Goal: Information Seeking & Learning: Learn about a topic

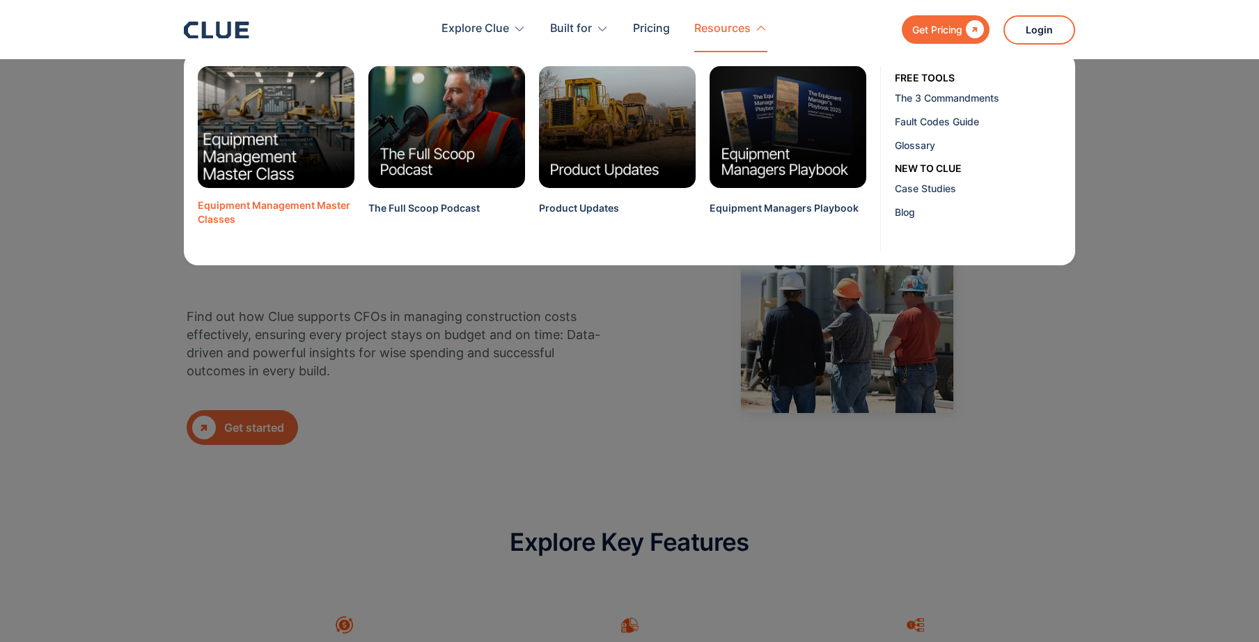
click at [288, 125] on img at bounding box center [276, 127] width 173 height 134
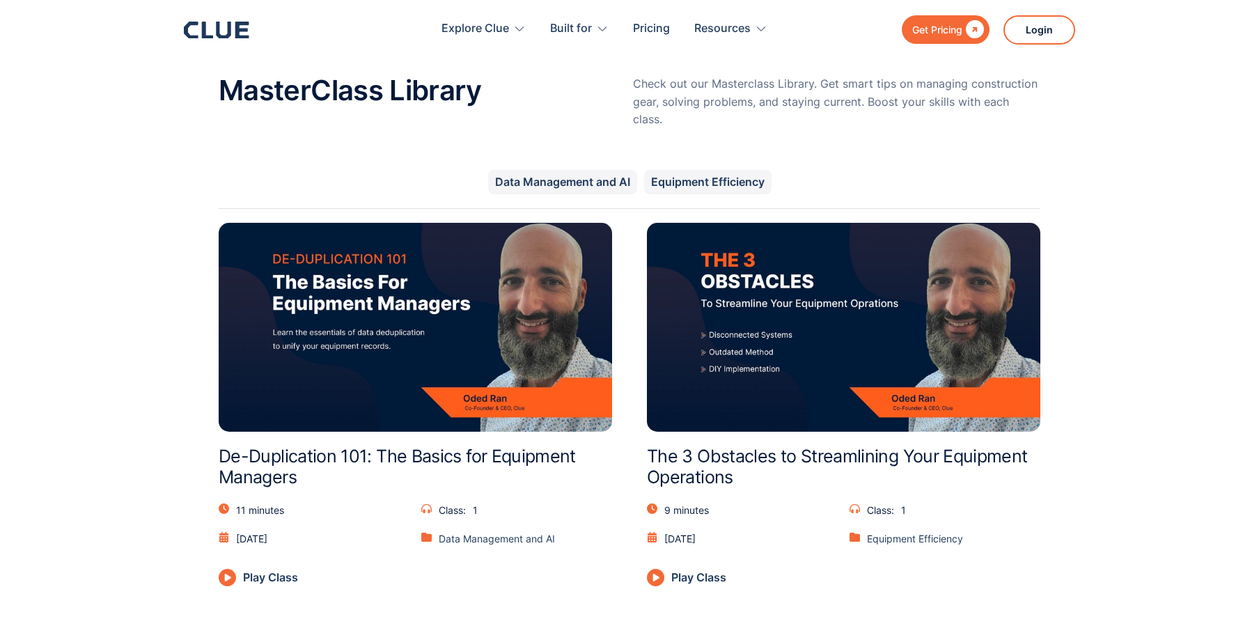
scroll to position [620, 0]
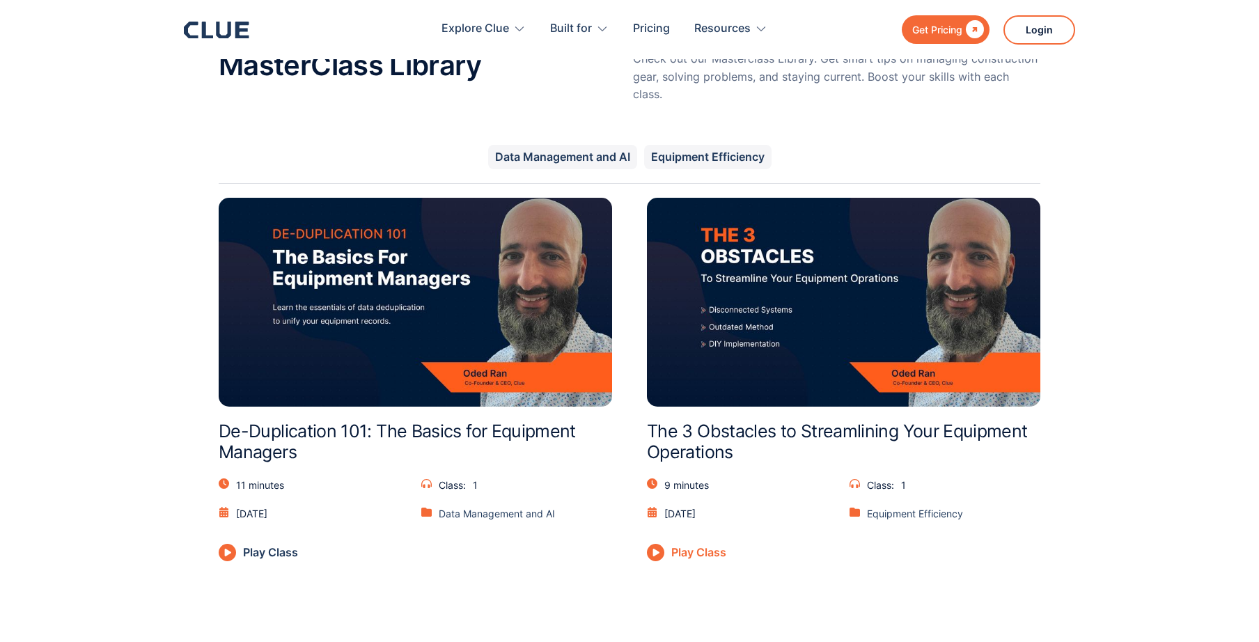
click at [660, 544] on img at bounding box center [655, 552] width 17 height 17
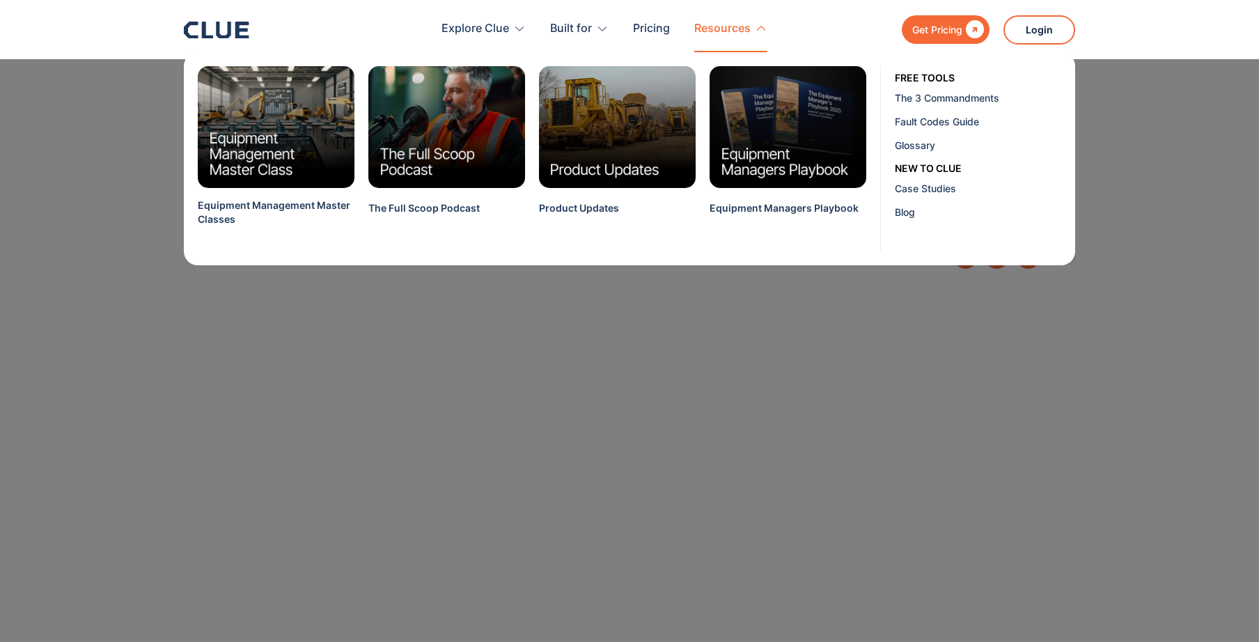
click at [760, 25] on icon at bounding box center [761, 28] width 13 height 13
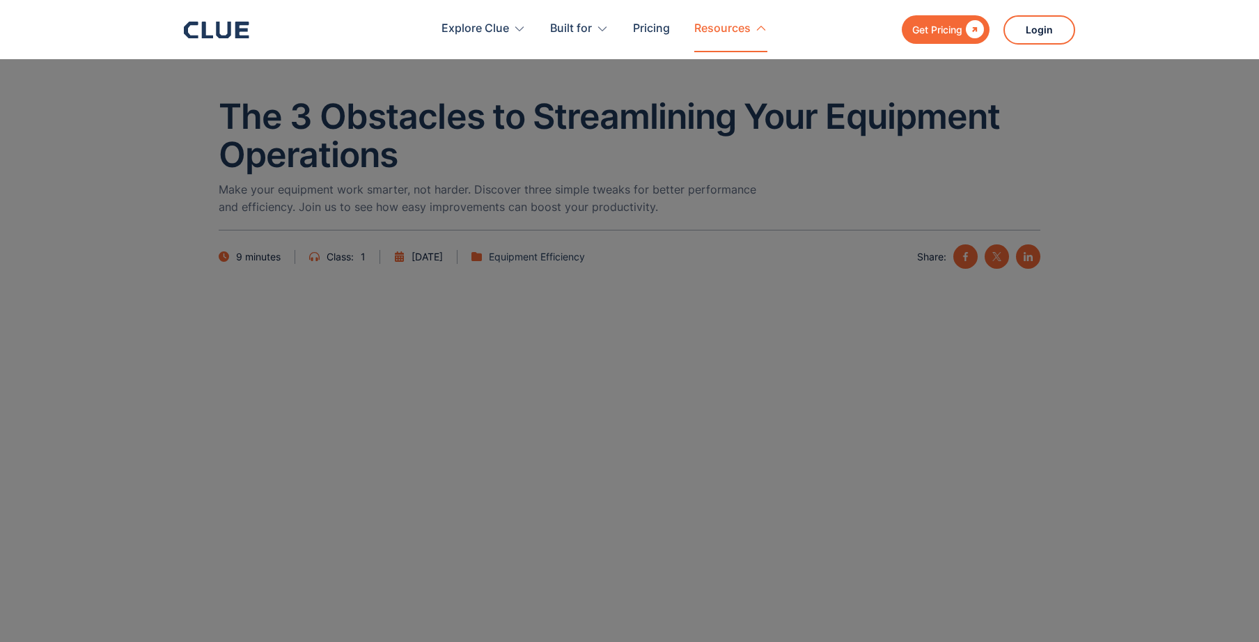
click at [760, 25] on icon at bounding box center [761, 28] width 13 height 13
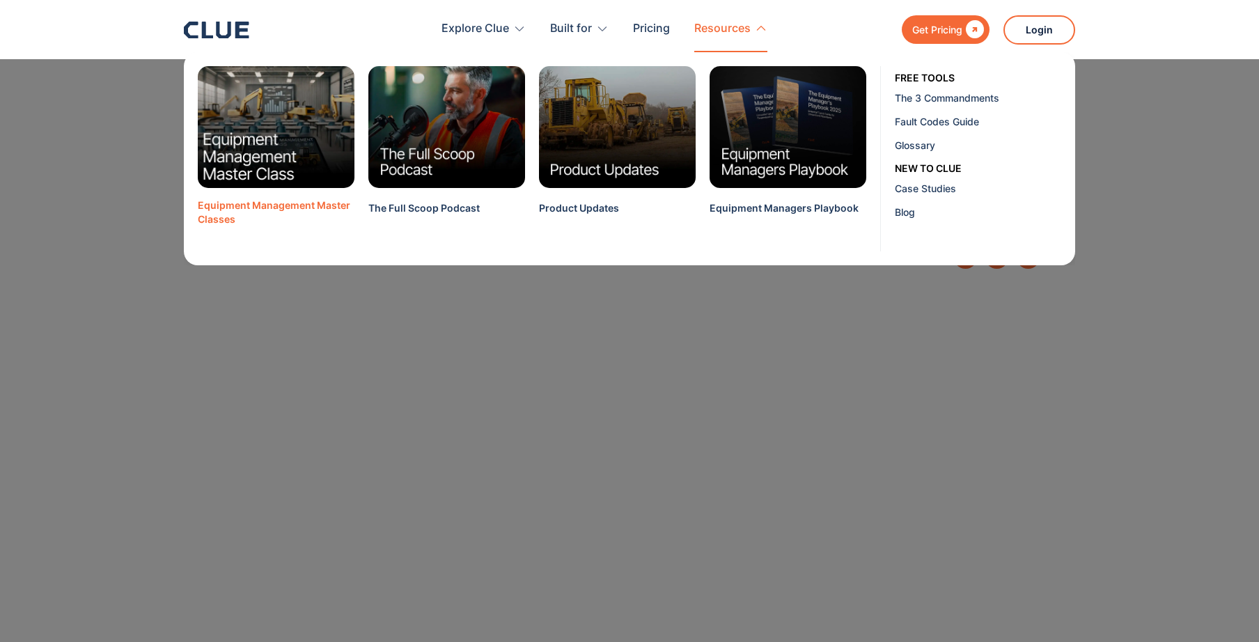
click at [270, 109] on img at bounding box center [276, 127] width 173 height 134
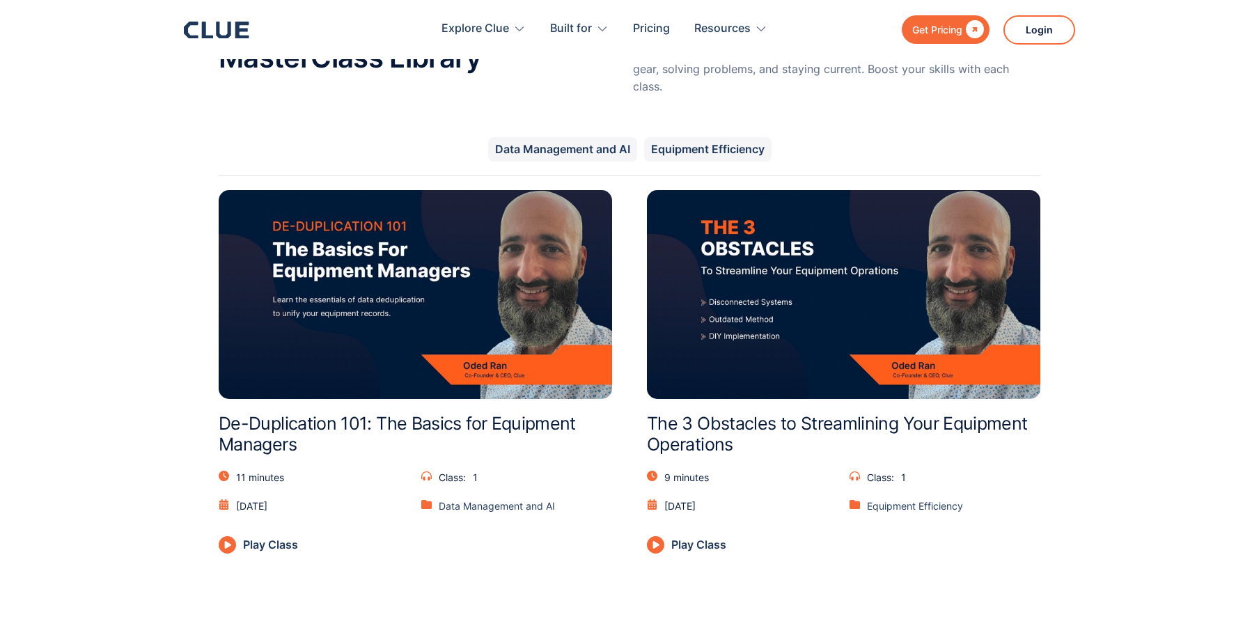
scroll to position [467, 0]
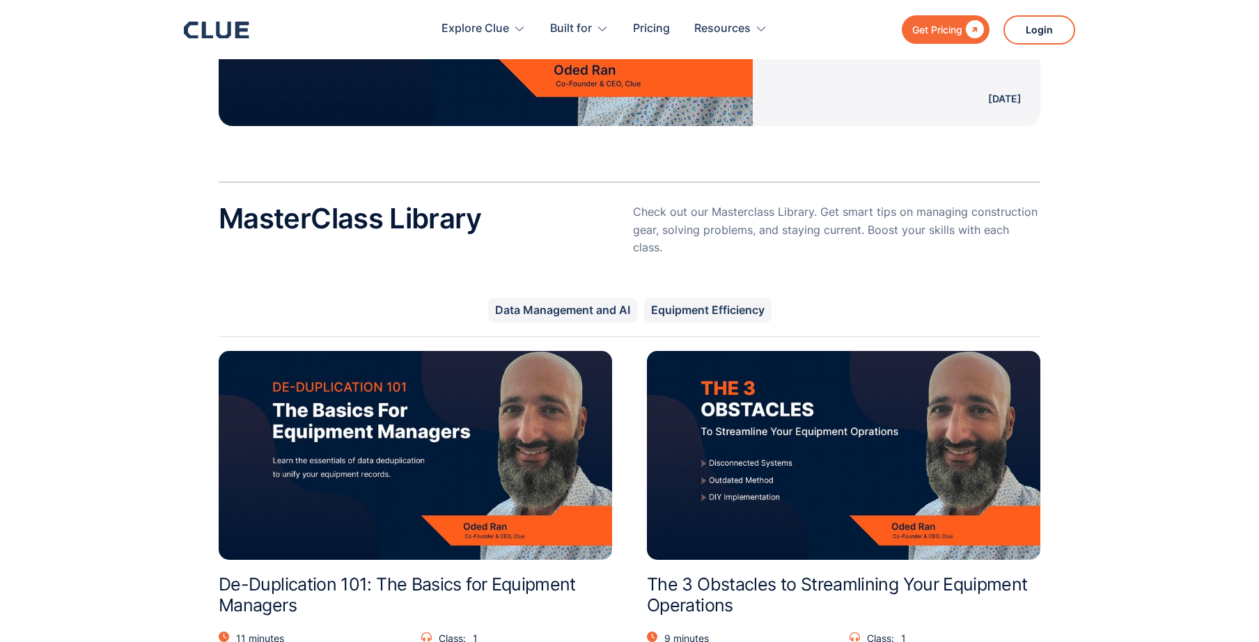
click at [363, 421] on img at bounding box center [415, 455] width 393 height 209
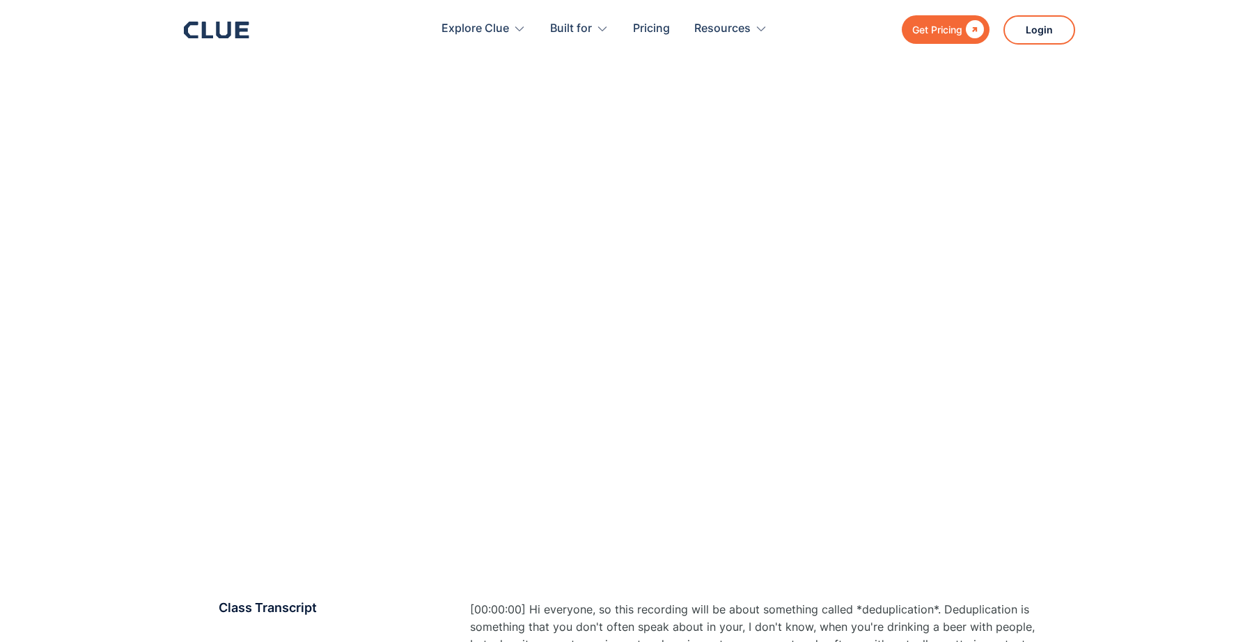
scroll to position [240, 0]
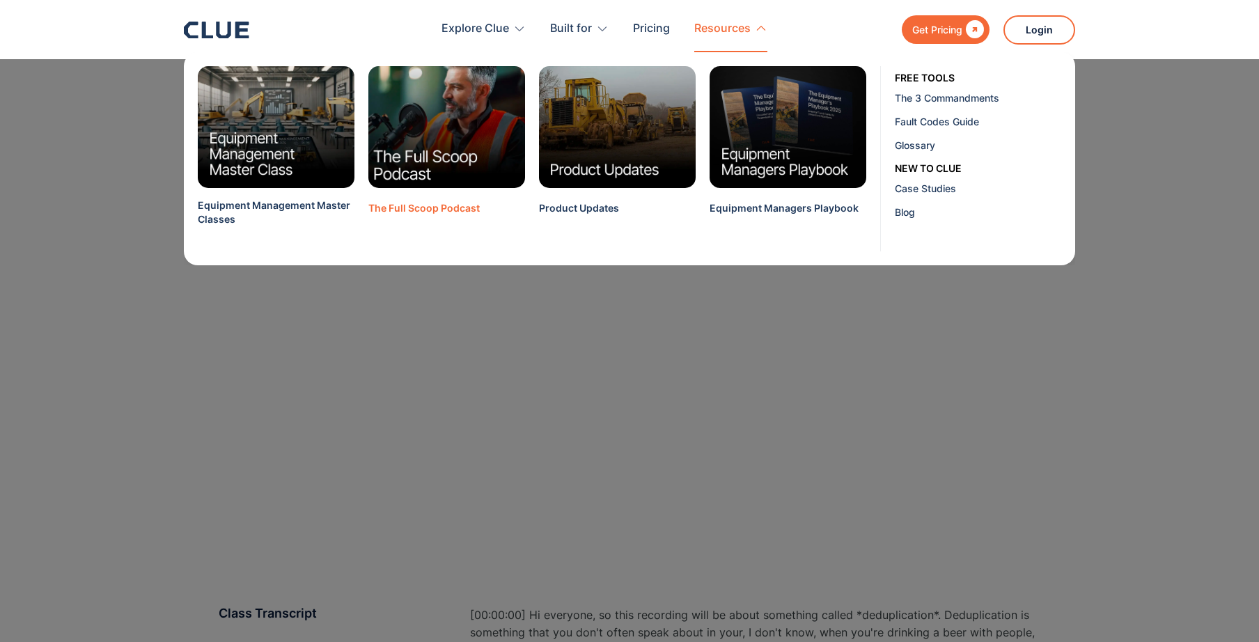
click at [445, 148] on img at bounding box center [447, 127] width 173 height 134
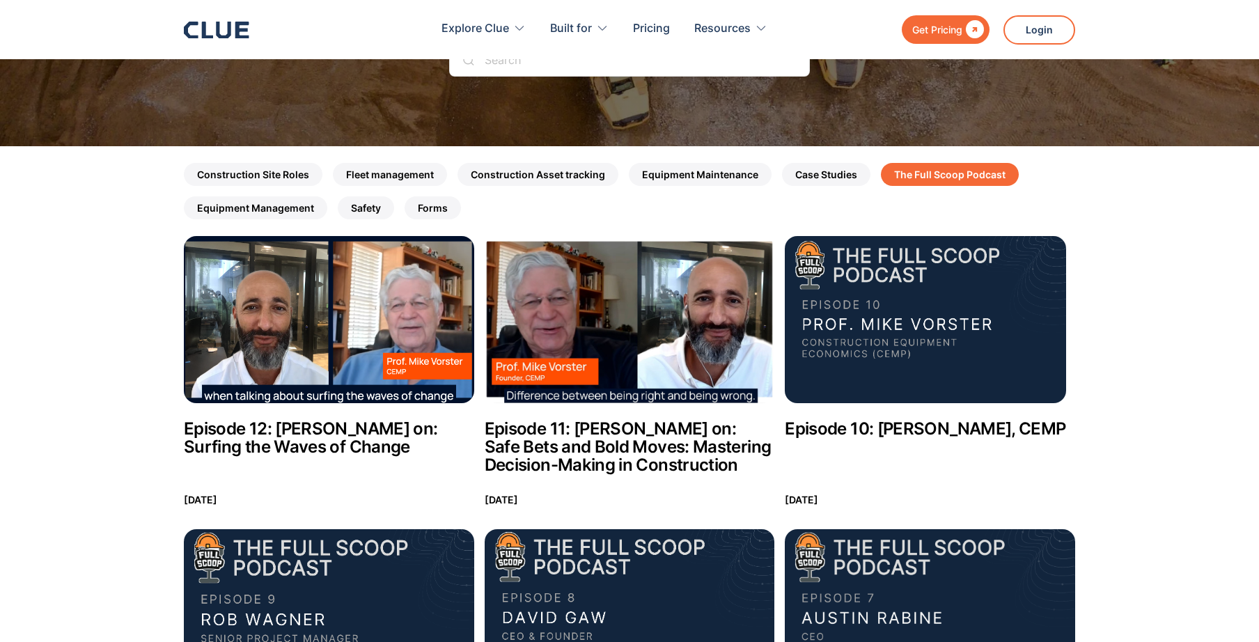
scroll to position [150, 0]
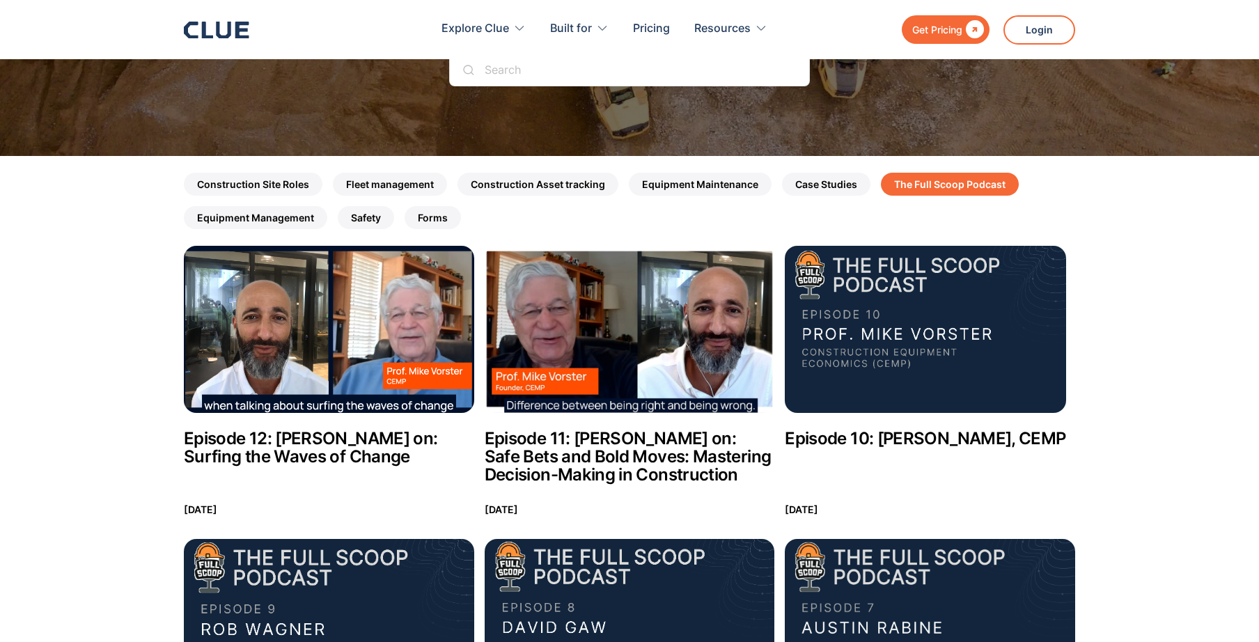
click at [331, 338] on img at bounding box center [329, 329] width 290 height 167
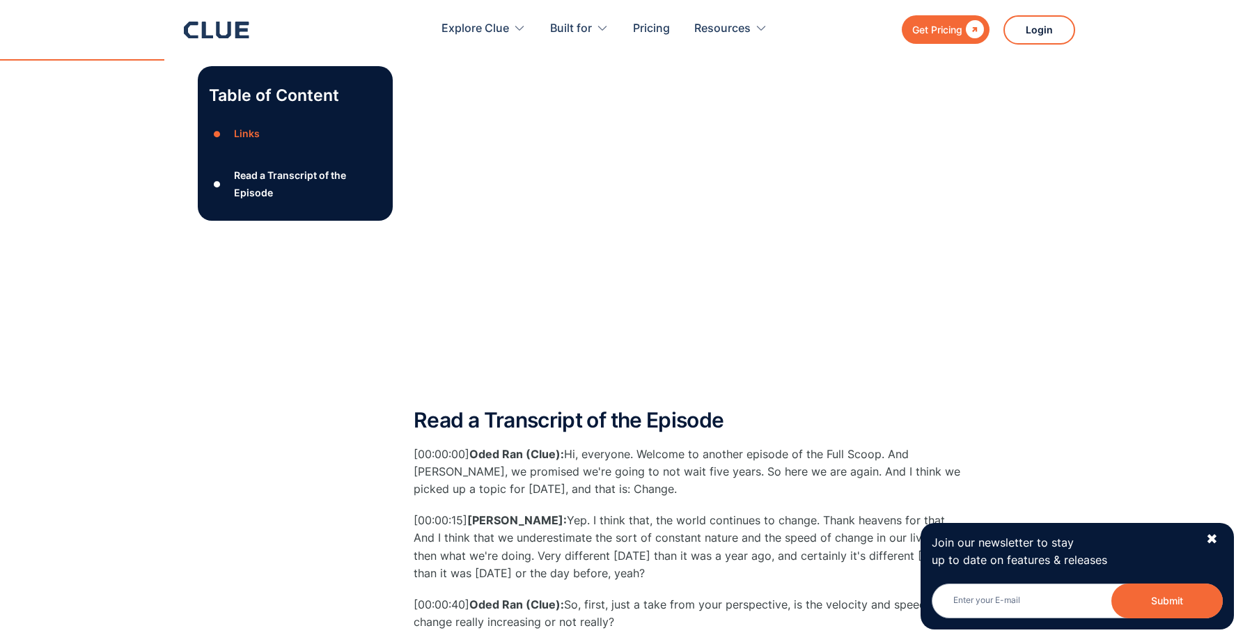
scroll to position [659, 0]
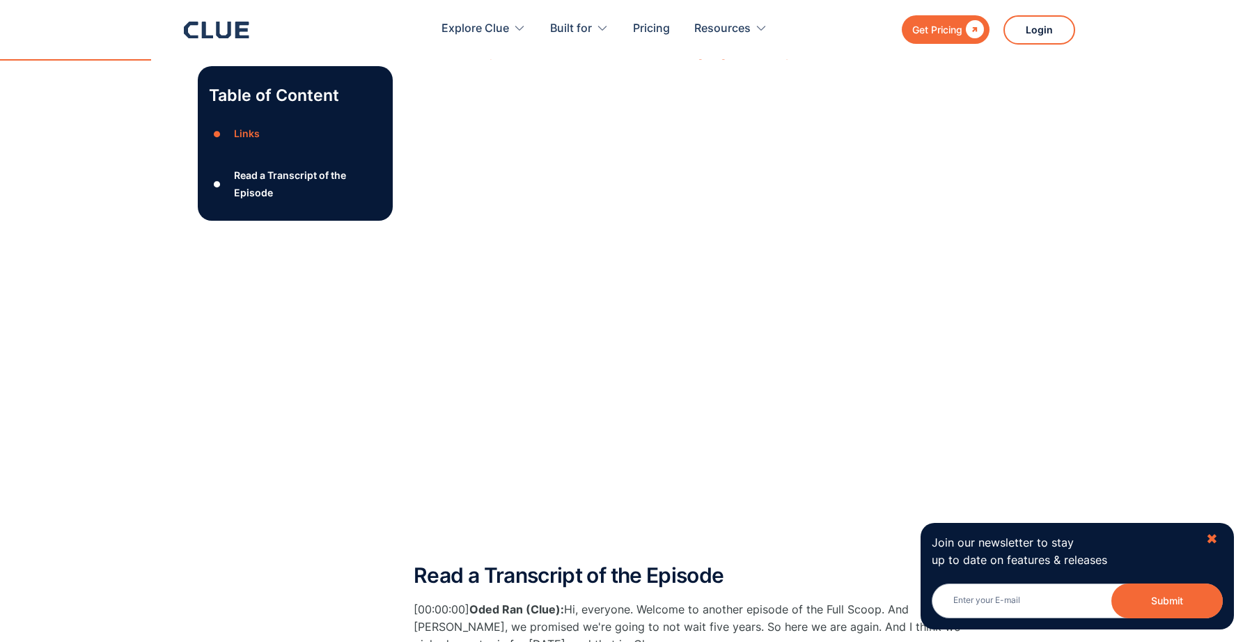
click at [1212, 541] on div "✖" at bounding box center [1212, 539] width 12 height 17
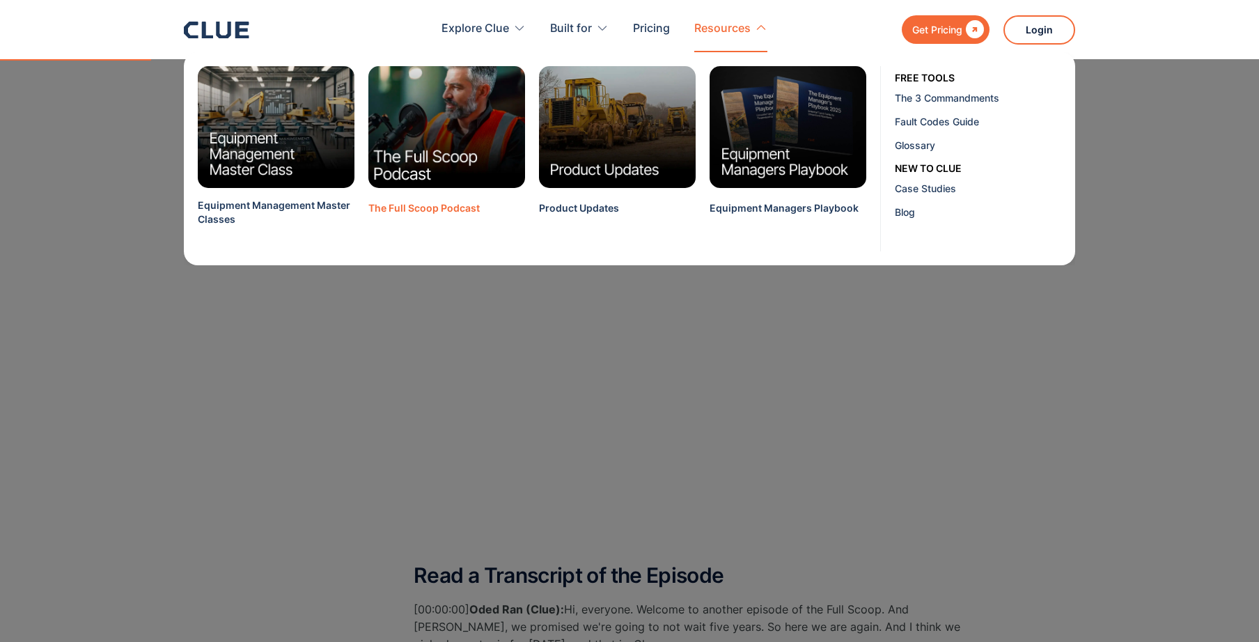
click at [428, 130] on img at bounding box center [447, 127] width 173 height 134
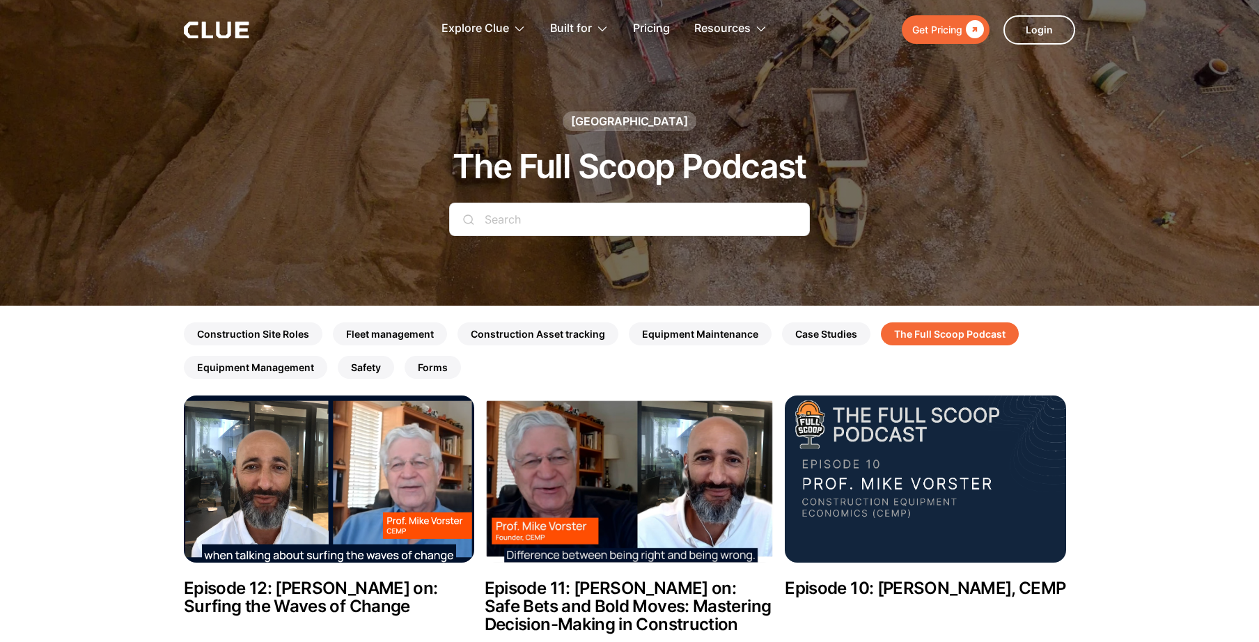
click at [582, 492] on img at bounding box center [630, 478] width 290 height 167
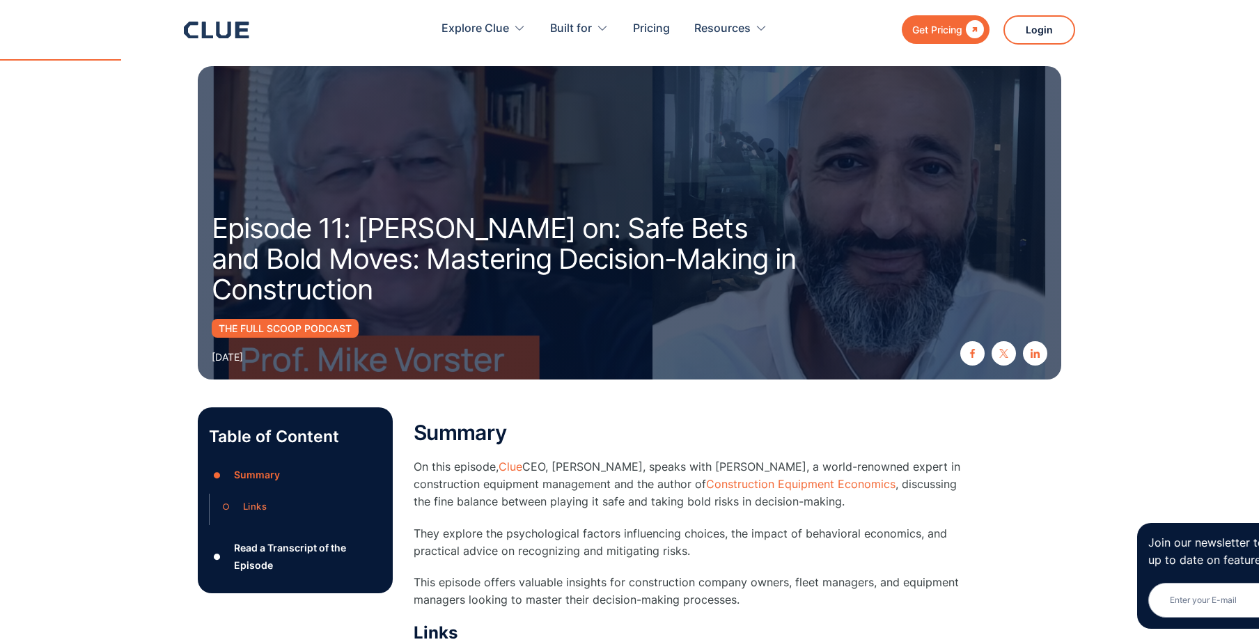
scroll to position [590, 0]
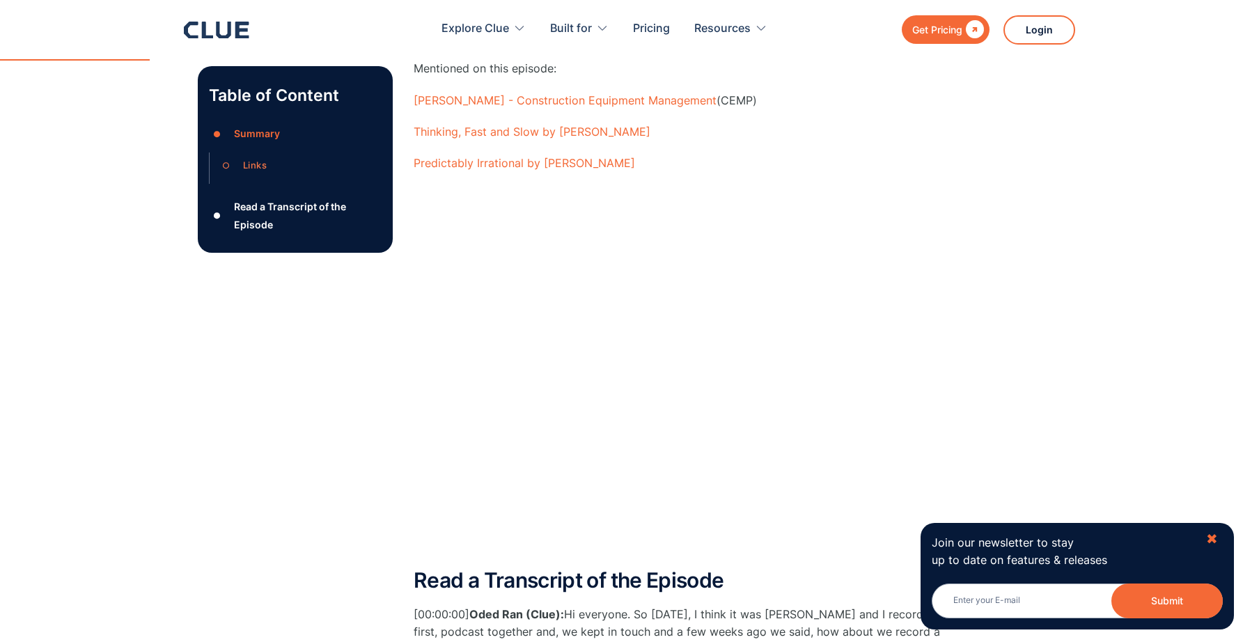
click at [1212, 537] on div "✖" at bounding box center [1212, 539] width 12 height 17
